Goal: Find contact information: Find contact information

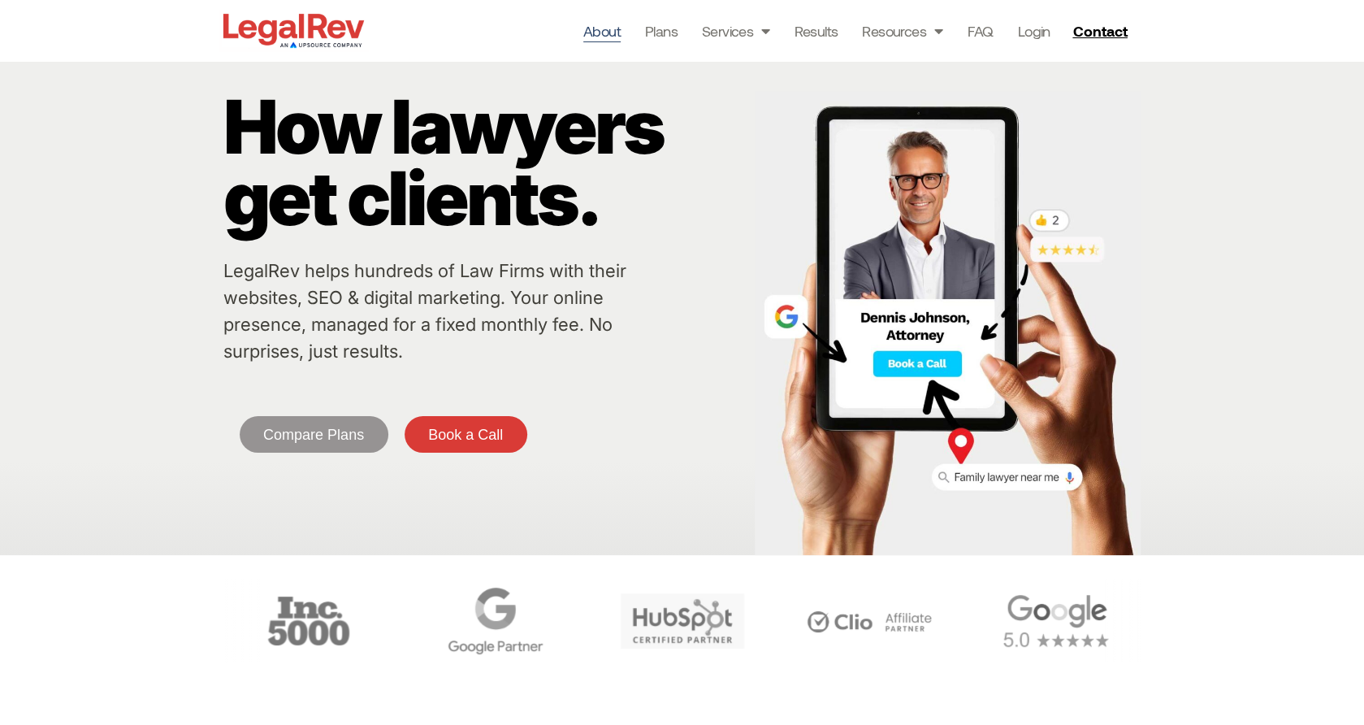
click at [601, 28] on link "About" at bounding box center [601, 30] width 37 height 23
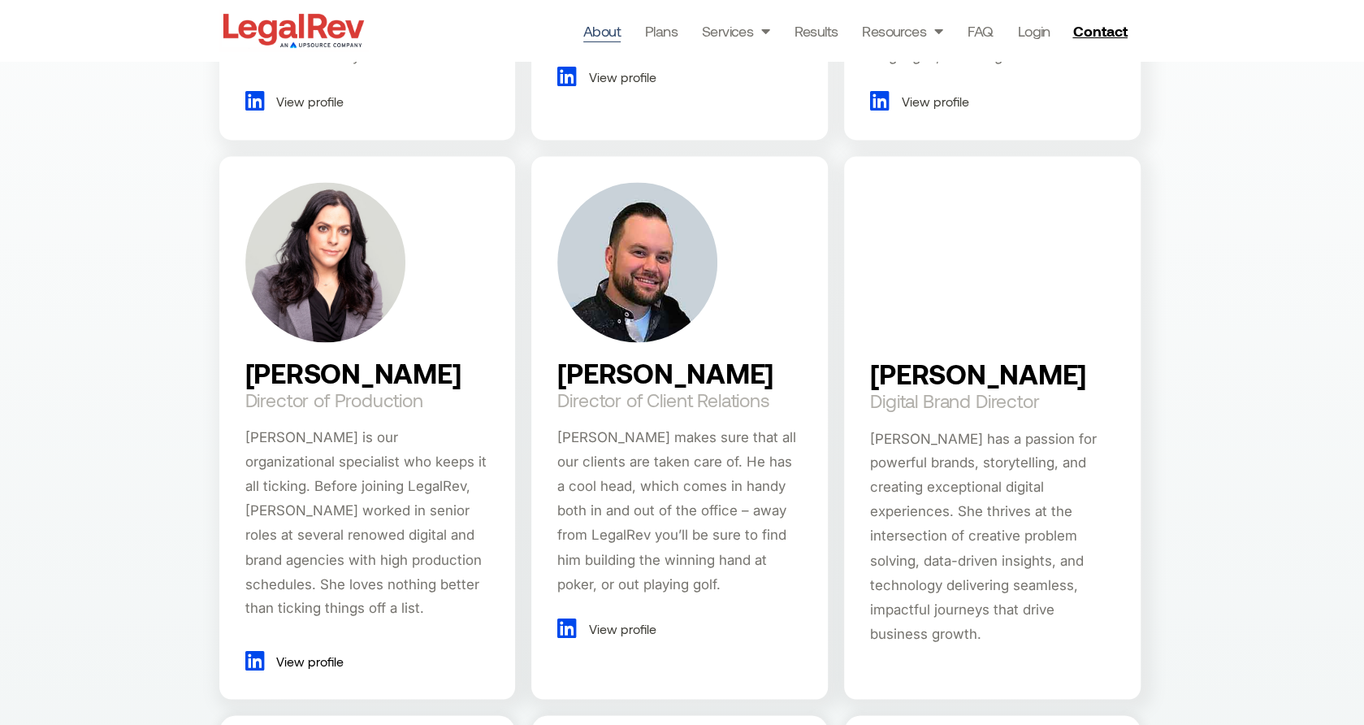
scroll to position [1500, 0]
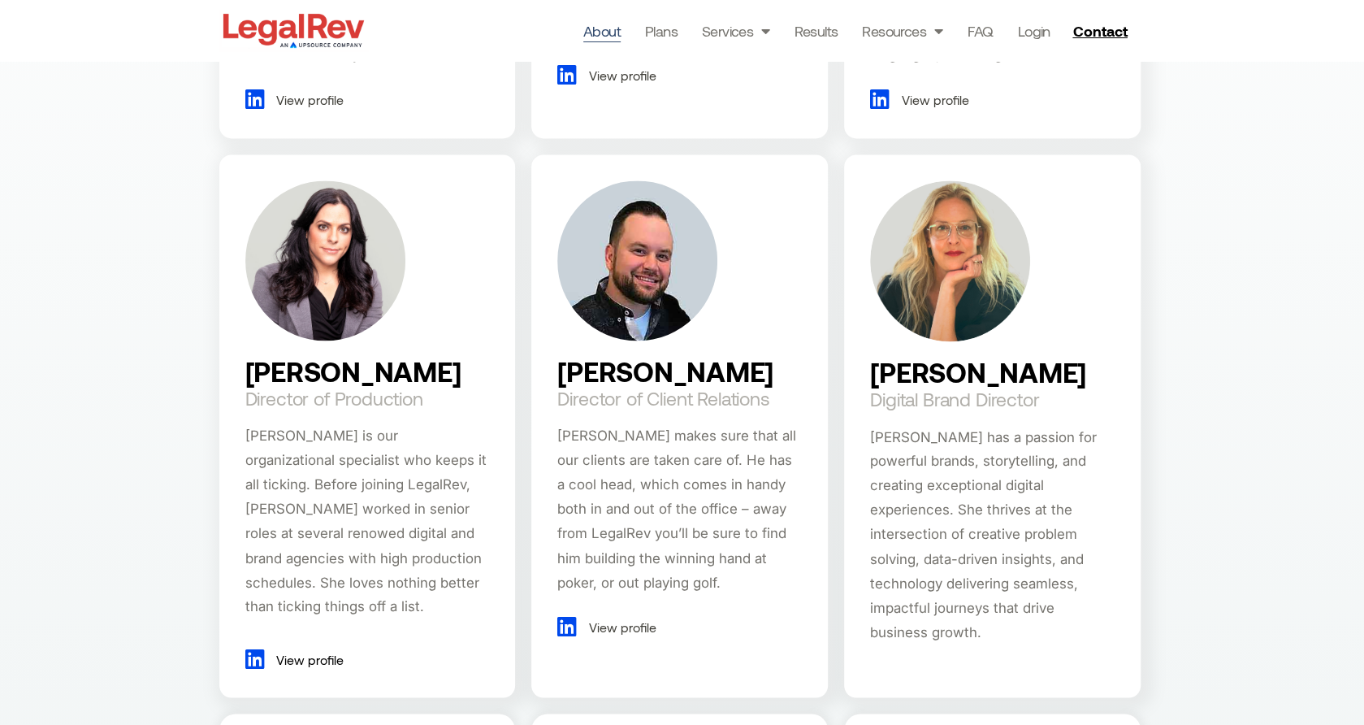
click at [569, 625] on icon at bounding box center [571, 625] width 28 height 22
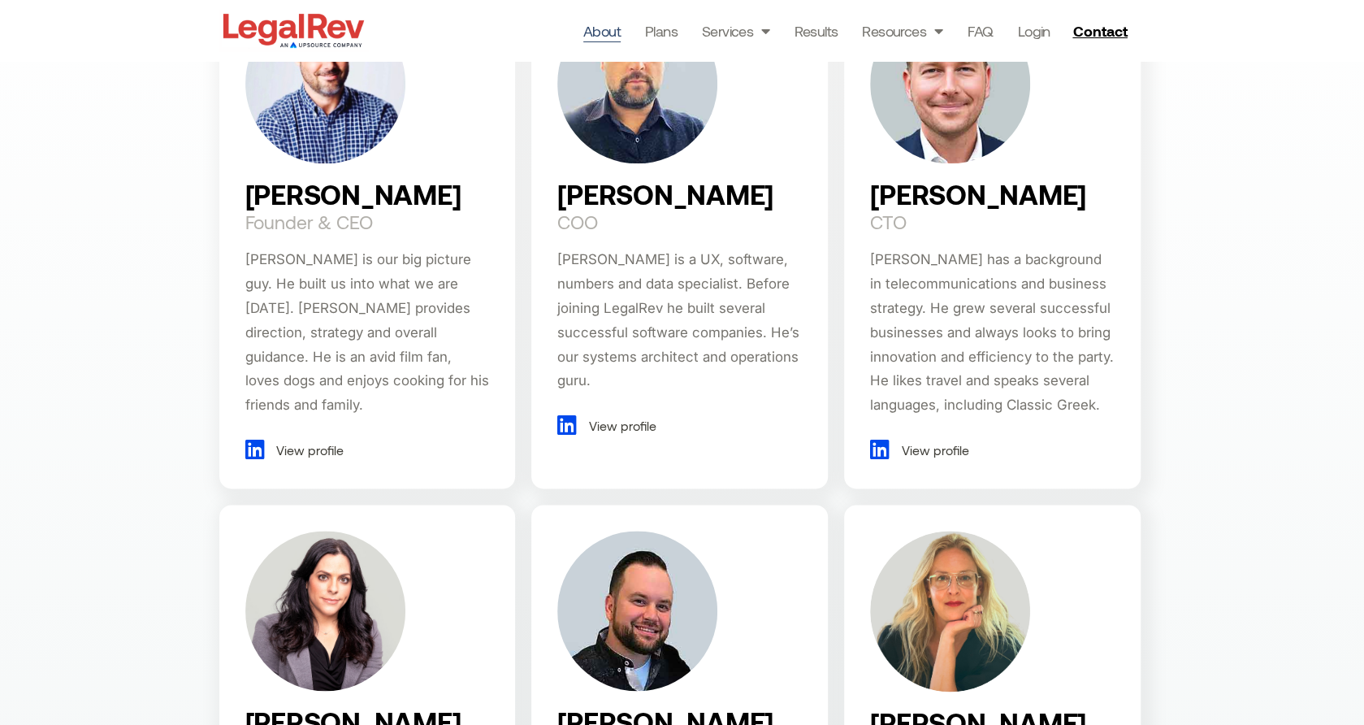
scroll to position [1148, 0]
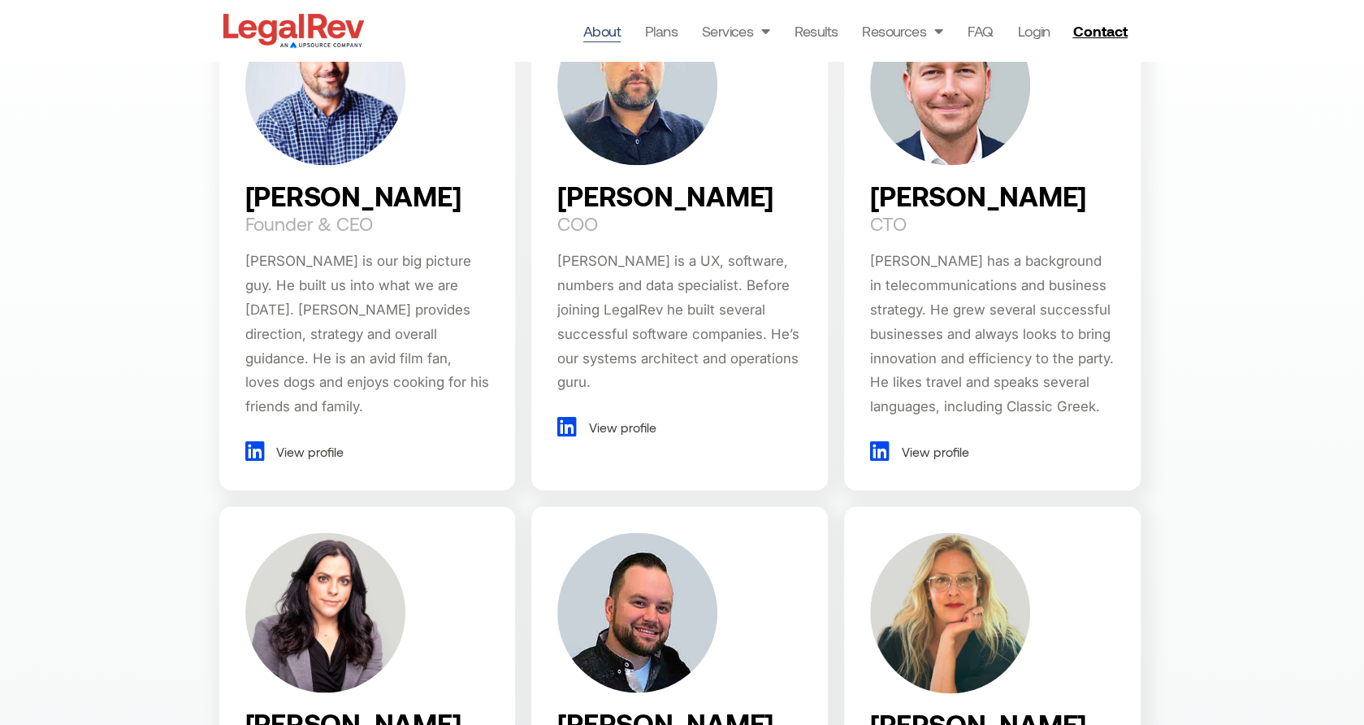
click at [556, 194] on div "Robin Fenn COO Robin is a UX, software, numbers and data specialist. Before joi…" at bounding box center [679, 234] width 297 height 510
click at [572, 427] on icon at bounding box center [571, 426] width 28 height 22
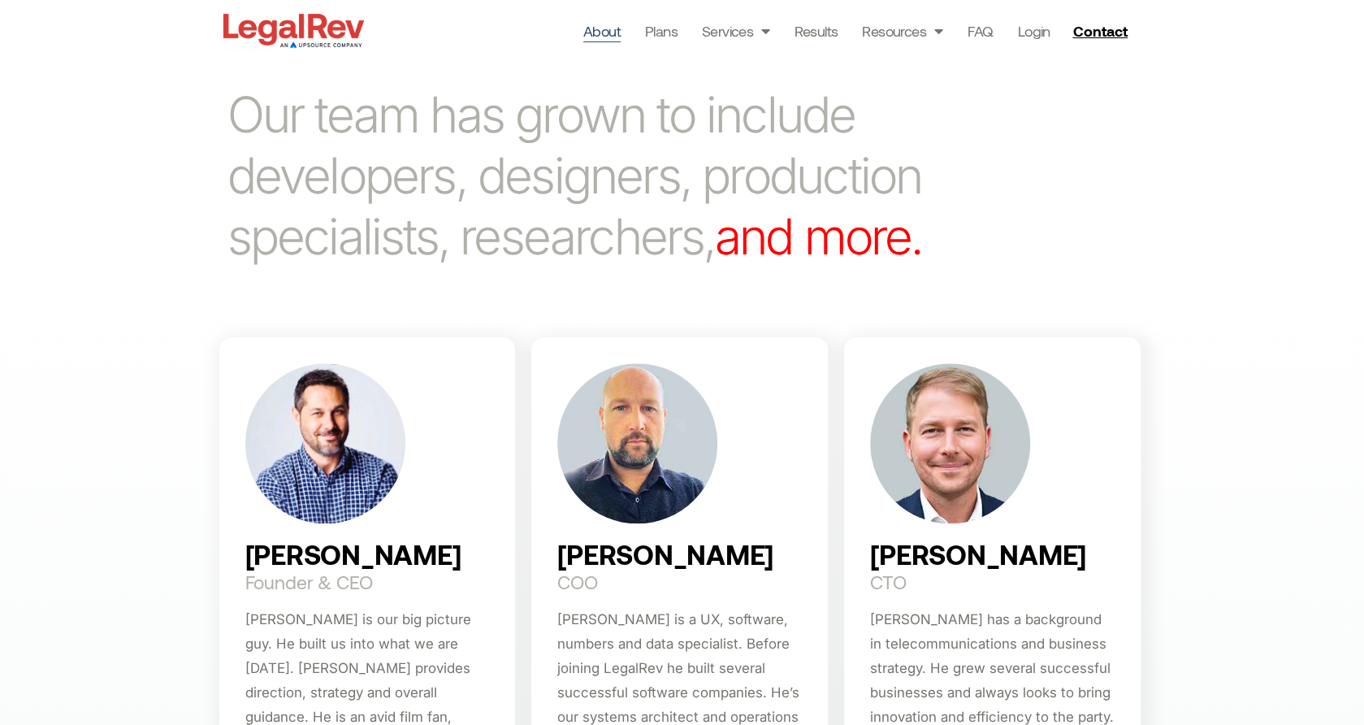
scroll to position [782, 0]
